Goal: Task Accomplishment & Management: Use online tool/utility

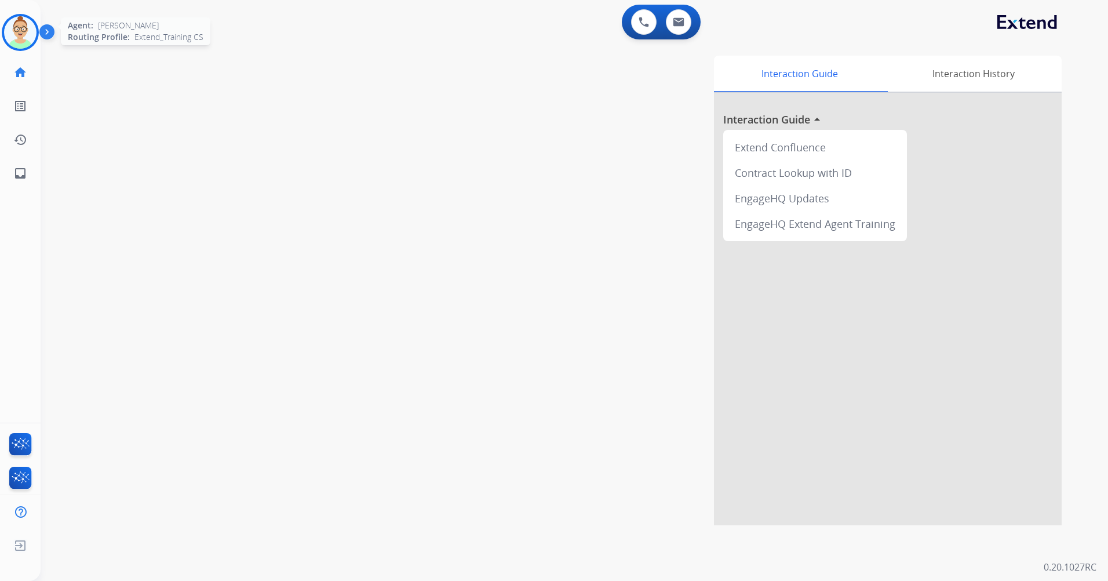
click at [14, 34] on img at bounding box center [20, 32] width 32 height 32
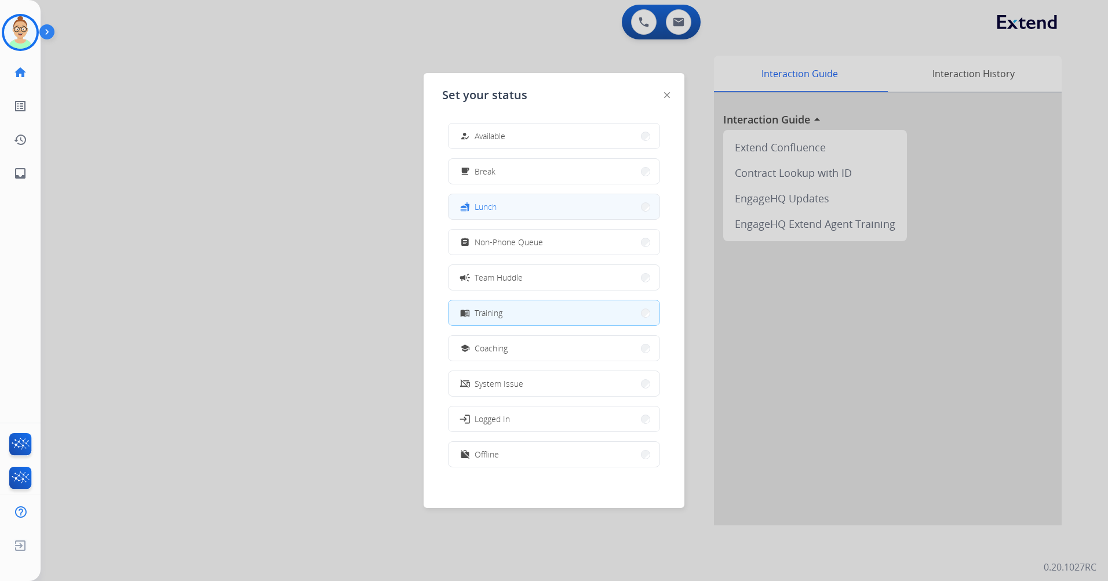
click at [514, 199] on button "fastfood Lunch" at bounding box center [554, 206] width 211 height 25
